Goal: Information Seeking & Learning: Learn about a topic

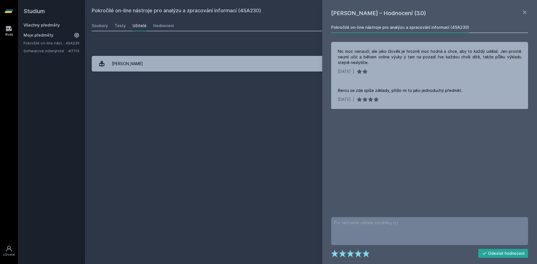
click at [116, 44] on div "Přidat hodnocení" at bounding box center [311, 45] width 439 height 11
click at [44, 23] on link "Všechny předměty" at bounding box center [41, 25] width 36 height 5
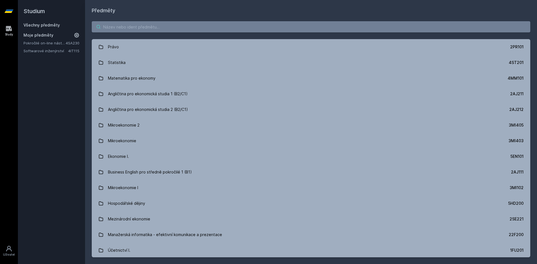
click at [175, 27] on input "search" at bounding box center [311, 26] width 439 height 11
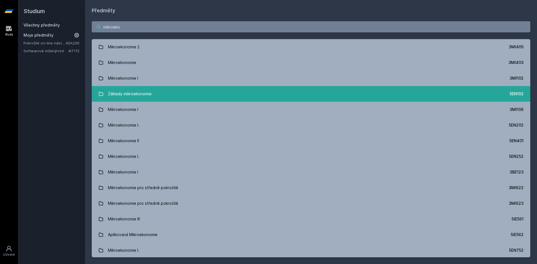
type input "mikroeko"
click at [152, 94] on link "Základy mikroekonomie 5EN102" at bounding box center [311, 94] width 439 height 16
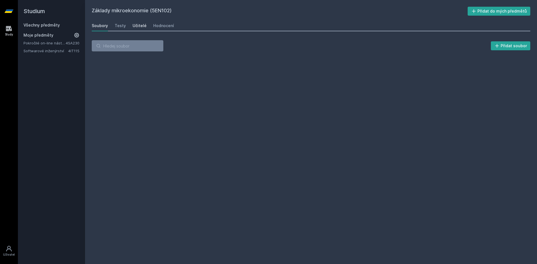
click at [142, 27] on div "Učitelé" at bounding box center [140, 26] width 14 height 6
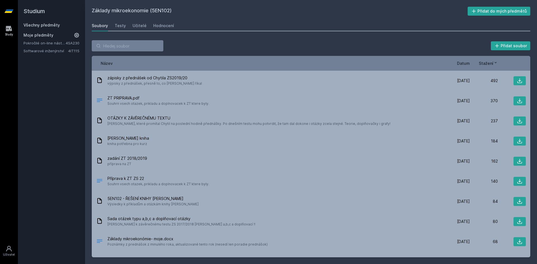
click at [39, 25] on link "Všechny předměty" at bounding box center [41, 25] width 36 height 5
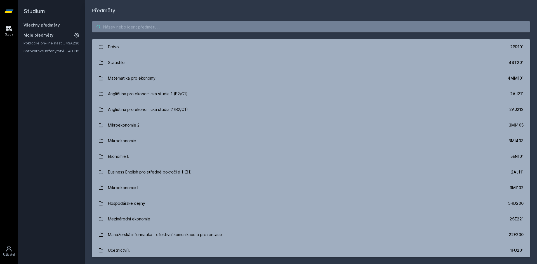
click at [133, 27] on input "search" at bounding box center [311, 26] width 439 height 11
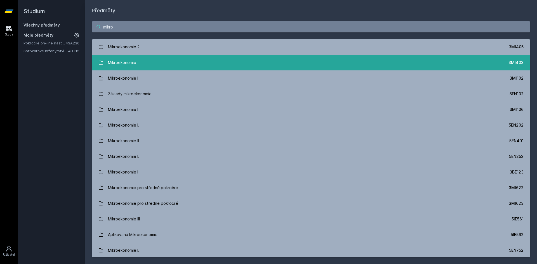
type input "mikro"
click at [140, 63] on link "Mikroekonomie 3MI403" at bounding box center [311, 63] width 439 height 16
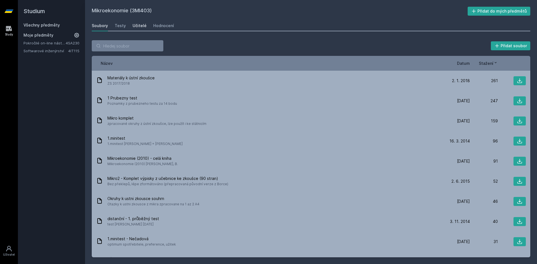
click at [139, 24] on div "Učitelé" at bounding box center [140, 26] width 14 height 6
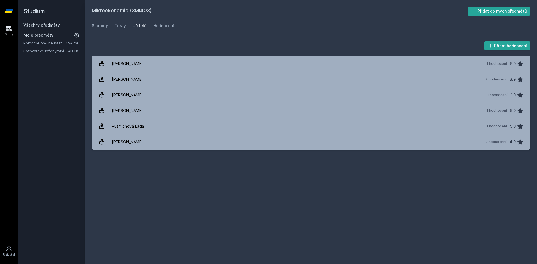
click at [39, 23] on link "Všechny předměty" at bounding box center [41, 25] width 36 height 5
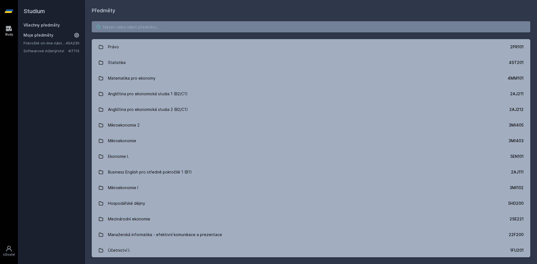
click at [150, 27] on input "search" at bounding box center [311, 26] width 439 height 11
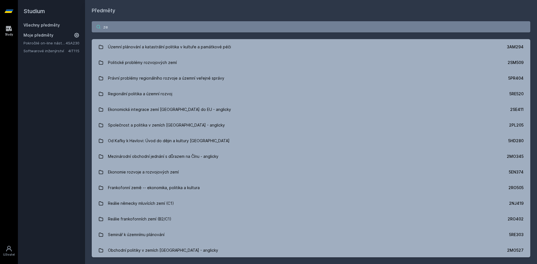
type input "z"
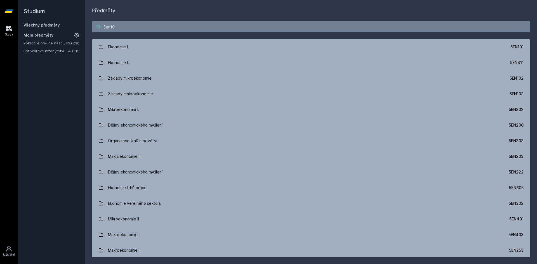
type input "5en101"
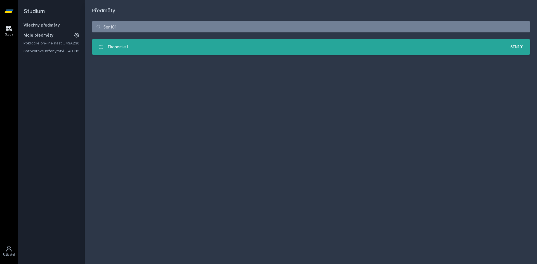
click at [212, 51] on link "Ekonomie I. 5EN101" at bounding box center [311, 47] width 439 height 16
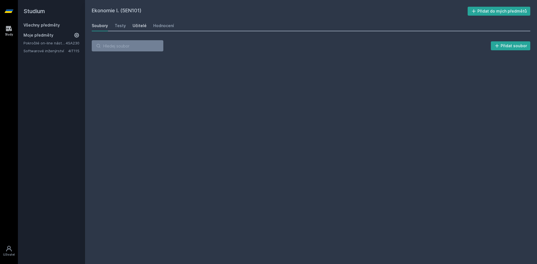
click at [135, 24] on div "Učitelé" at bounding box center [140, 26] width 14 height 6
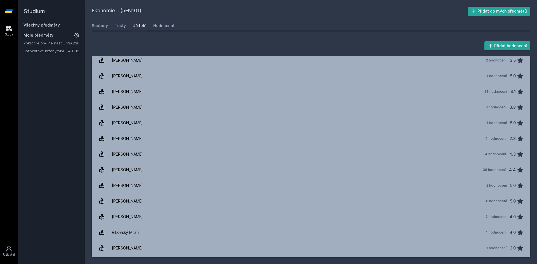
scroll to position [394, 0]
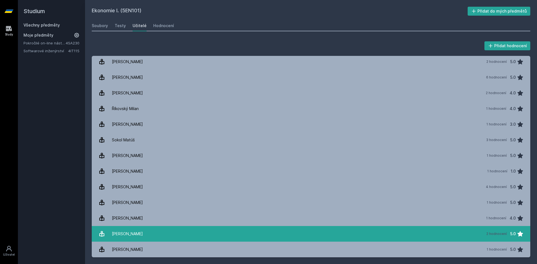
click at [150, 234] on link "[PERSON_NAME] 2 hodnocení 5.0" at bounding box center [311, 234] width 439 height 16
